Goal: Check status: Check status

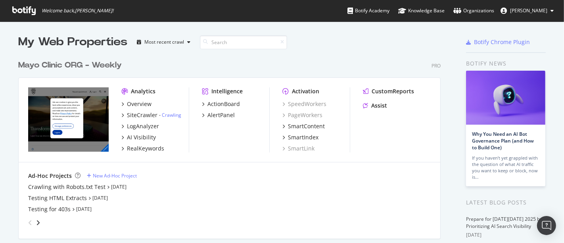
click at [59, 64] on div "Mayo Clinic ORG - Weekly" at bounding box center [70, 66] width 104 height 12
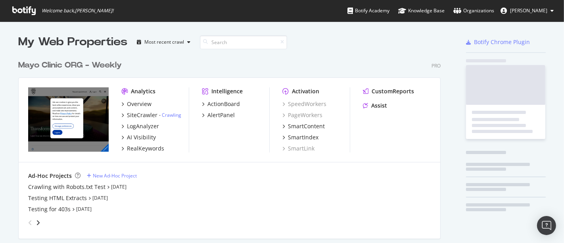
scroll to position [236, 551]
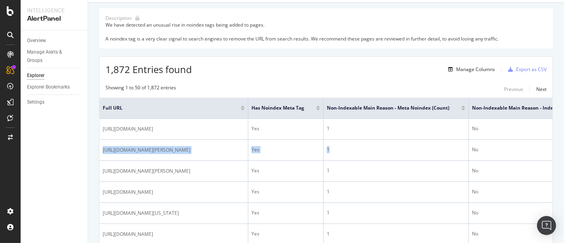
scroll to position [0, 301]
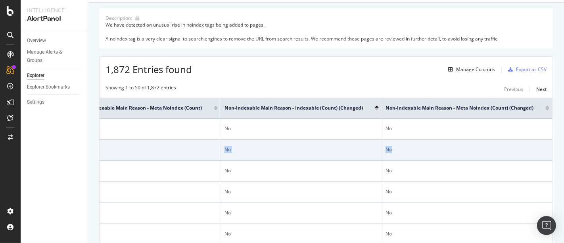
drag, startPoint x: 464, startPoint y: 168, endPoint x: 448, endPoint y: 159, distance: 18.7
click at [448, 159] on tr "https://www.mayoclinic.org/biographies/pollock-bruce-e-m-d/news/nwc-20217851 Ye…" at bounding box center [202, 150] width 701 height 21
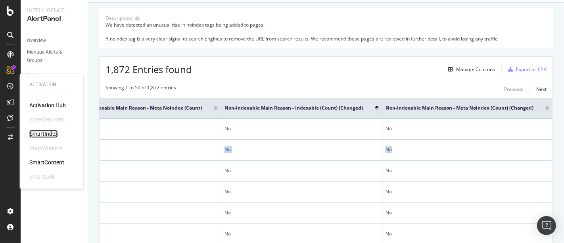
click at [46, 135] on div "SmartIndex" at bounding box center [43, 134] width 29 height 8
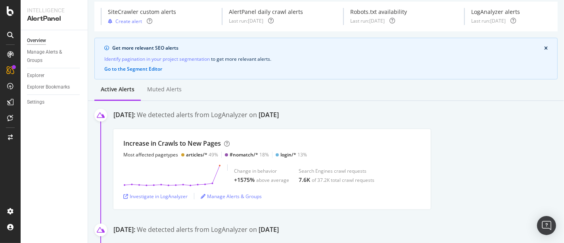
scroll to position [88, 0]
